Goal: Complete application form

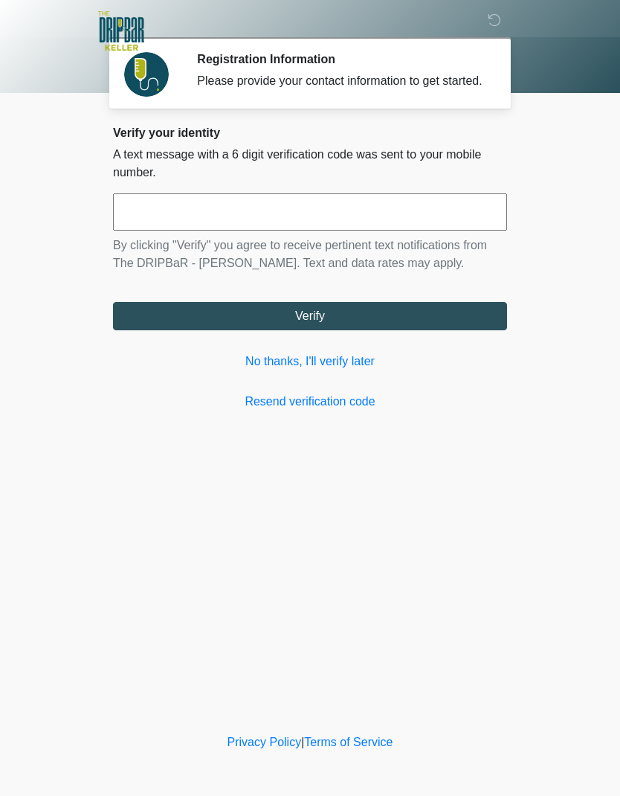
click at [272, 231] on input "text" at bounding box center [310, 211] width 394 height 37
type input "******"
click at [402, 326] on button "Verify" at bounding box center [310, 316] width 394 height 28
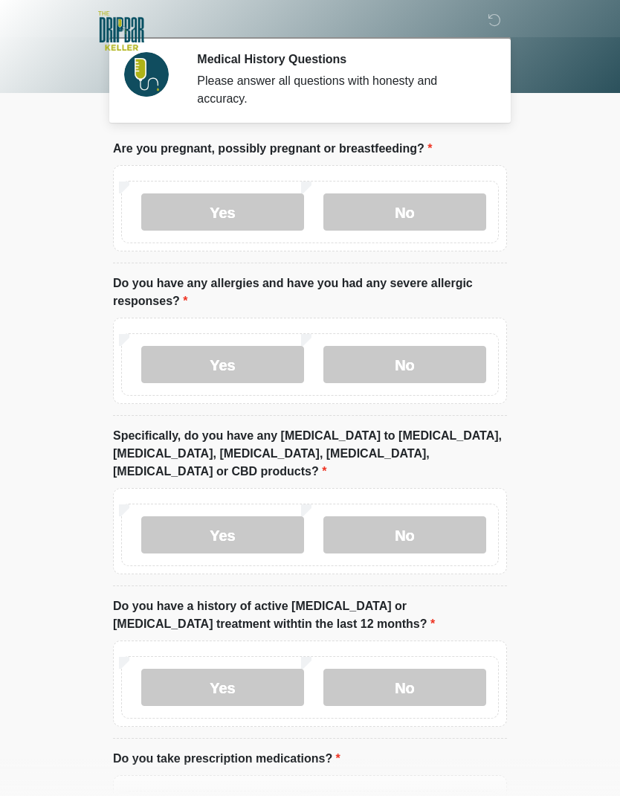
click at [445, 207] on label "No" at bounding box center [404, 211] width 163 height 37
click at [431, 368] on label "No" at bounding box center [404, 364] width 163 height 37
click at [444, 522] on label "No" at bounding box center [404, 534] width 163 height 37
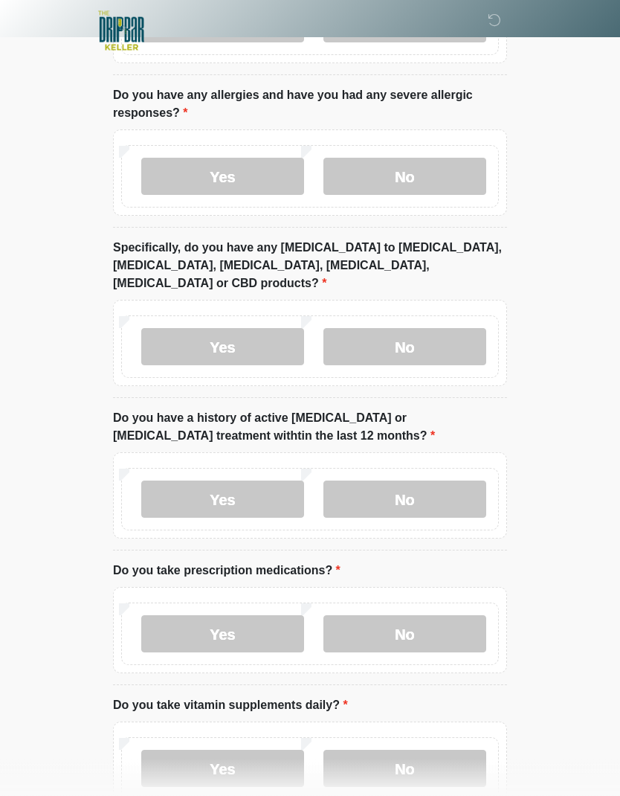
scroll to position [189, 0]
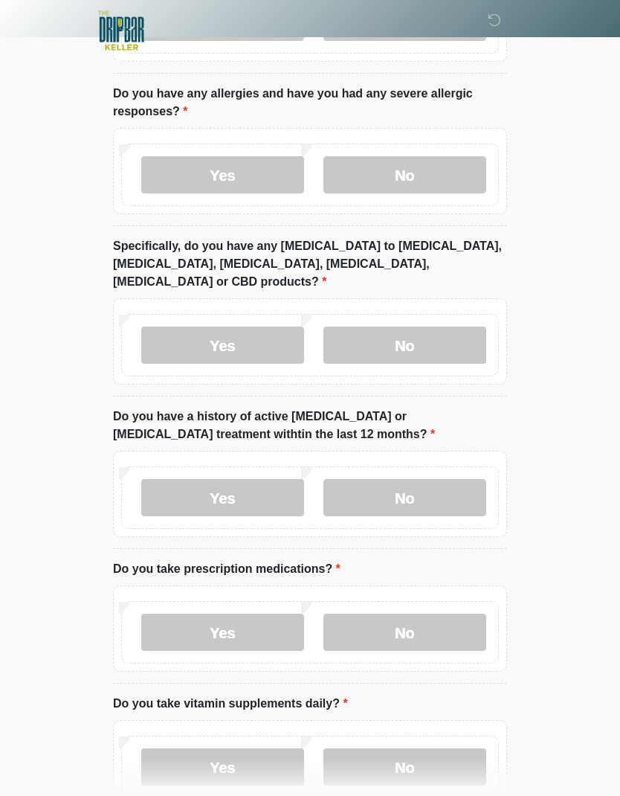
click at [449, 480] on label "No" at bounding box center [404, 498] width 163 height 37
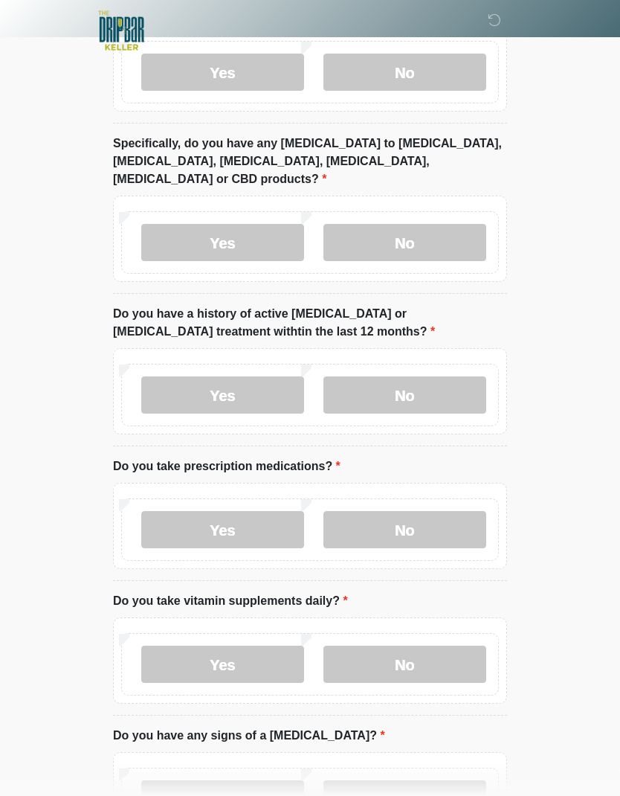
click at [430, 512] on label "No" at bounding box center [404, 530] width 163 height 37
click at [431, 646] on label "No" at bounding box center [404, 664] width 163 height 37
click at [414, 648] on label "No" at bounding box center [404, 664] width 163 height 37
click at [410, 780] on label "No" at bounding box center [404, 798] width 163 height 37
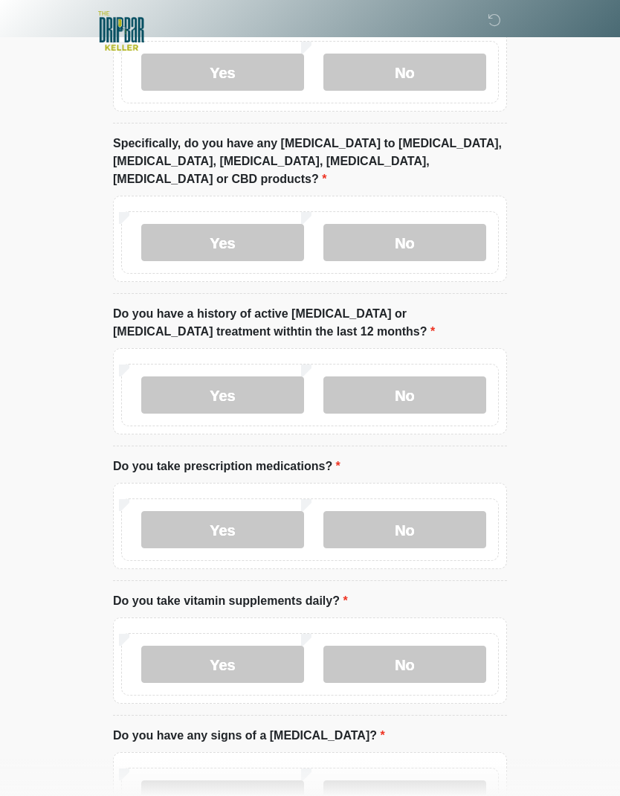
click at [423, 647] on label "No" at bounding box center [404, 664] width 163 height 37
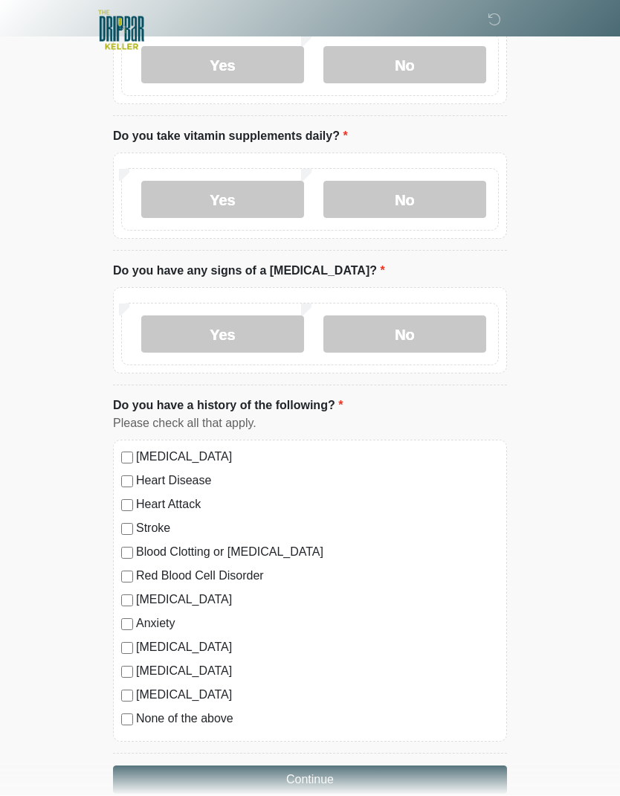
scroll to position [755, 0]
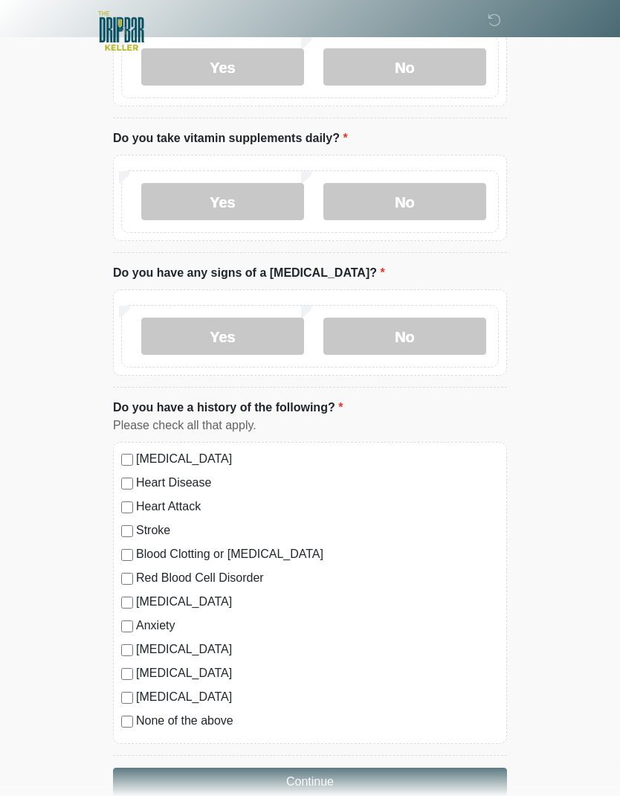
click at [133, 712] on div "None of the above" at bounding box center [310, 721] width 378 height 18
click at [350, 767] on button "Continue" at bounding box center [310, 781] width 394 height 28
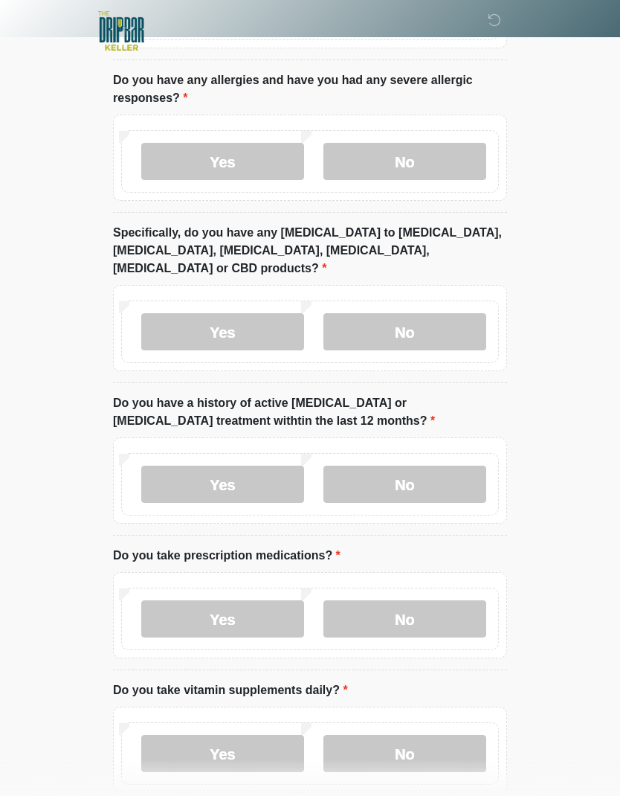
scroll to position [0, 0]
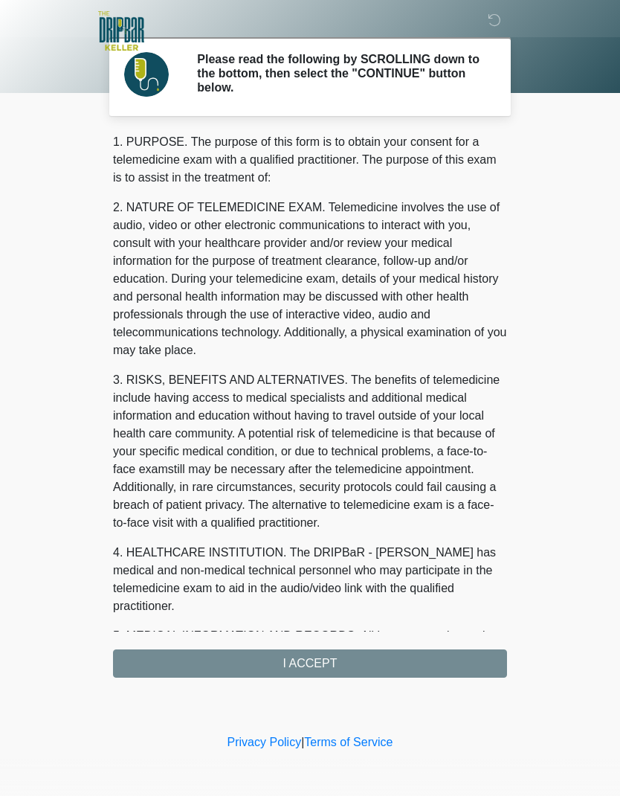
click at [402, 666] on div "1. PURPOSE. The purpose of this form is to obtain your consent for a telemedici…" at bounding box center [310, 405] width 394 height 544
click at [398, 660] on div "1. PURPOSE. The purpose of this form is to obtain your consent for a telemedici…" at bounding box center [310, 405] width 394 height 544
click at [351, 668] on div "1. PURPOSE. The purpose of this form is to obtain your consent for a telemedici…" at bounding box center [310, 405] width 394 height 544
click at [317, 652] on div "1. PURPOSE. The purpose of this form is to obtain your consent for a telemedici…" at bounding box center [310, 405] width 394 height 544
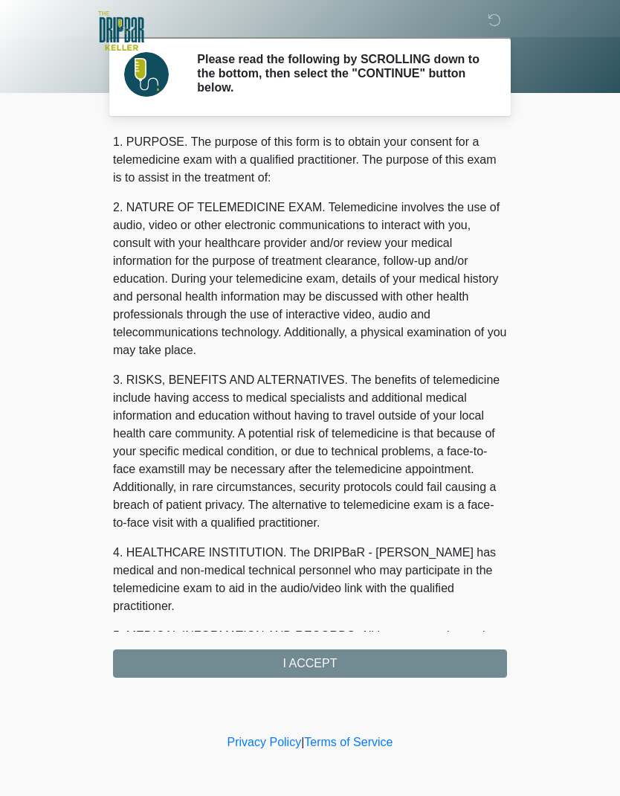
click at [327, 638] on div "1. PURPOSE. The purpose of this form is to obtain your consent for a telemedici…" at bounding box center [310, 405] width 394 height 544
click at [312, 648] on div "1. PURPOSE. The purpose of this form is to obtain your consent for a telemedici…" at bounding box center [310, 405] width 394 height 544
click at [304, 644] on div "1. PURPOSE. The purpose of this form is to obtain your consent for a telemedici…" at bounding box center [310, 405] width 394 height 544
click at [315, 648] on div "1. PURPOSE. The purpose of this form is to obtain your consent for a telemedici…" at bounding box center [310, 405] width 394 height 544
click at [314, 648] on div "1. PURPOSE. The purpose of this form is to obtain your consent for a telemedici…" at bounding box center [310, 405] width 394 height 544
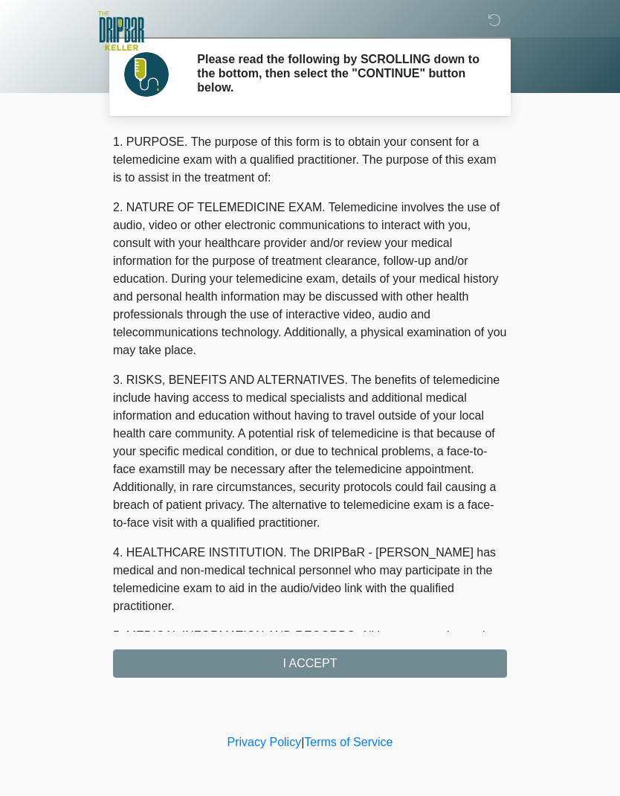
click at [304, 672] on div "1. PURPOSE. The purpose of this form is to obtain your consent for a telemedici…" at bounding box center [310, 405] width 394 height 544
click at [322, 659] on div "1. PURPOSE. The purpose of this form is to obtain your consent for a telemedici…" at bounding box center [310, 405] width 394 height 544
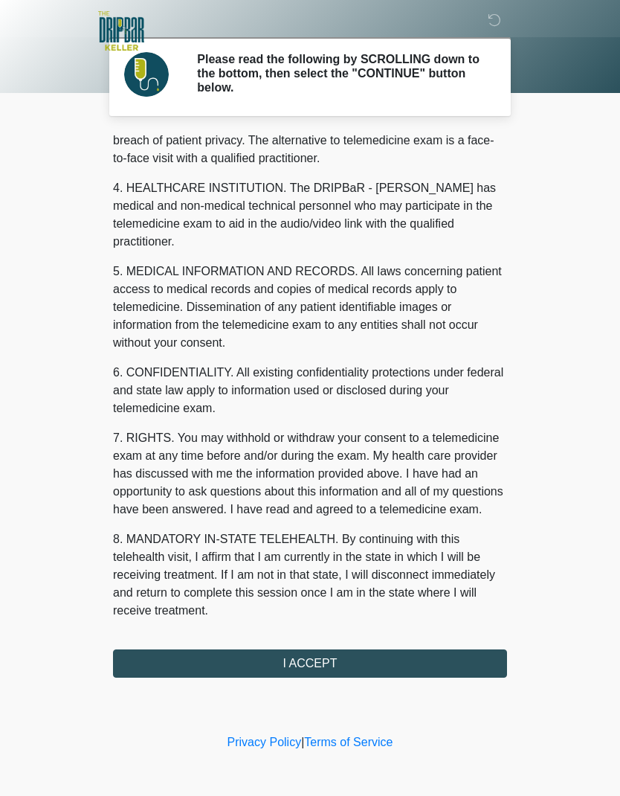
click at [354, 671] on button "I ACCEPT" at bounding box center [310, 663] width 394 height 28
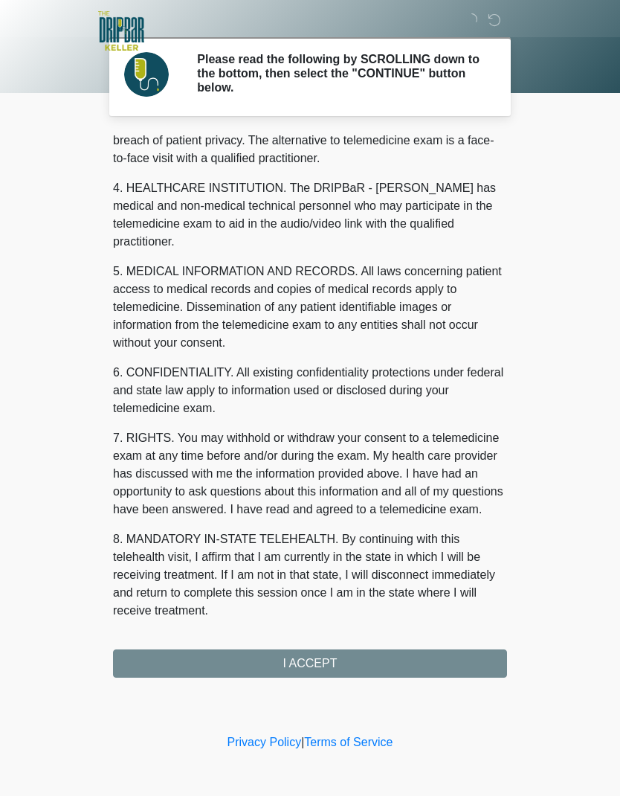
scroll to position [364, 0]
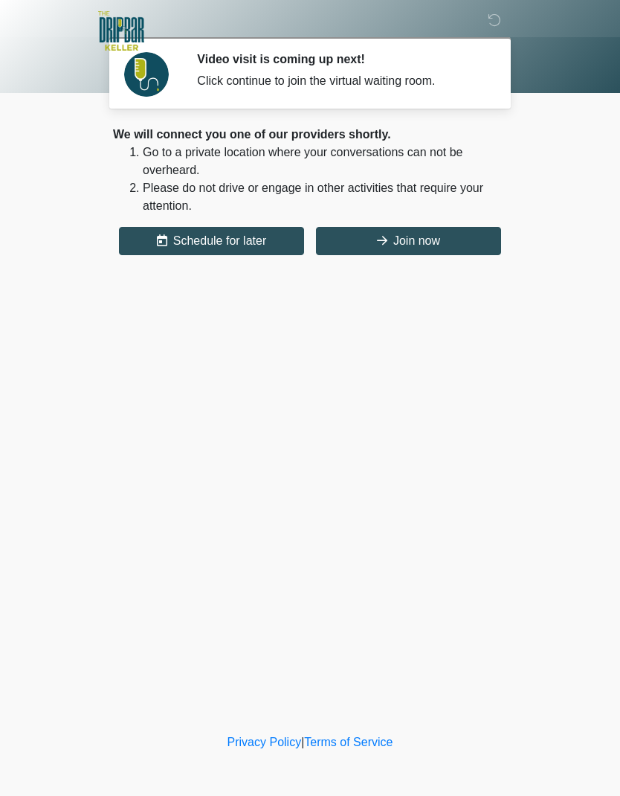
click at [424, 234] on button "Join now" at bounding box center [408, 241] width 185 height 28
